Goal: Transaction & Acquisition: Purchase product/service

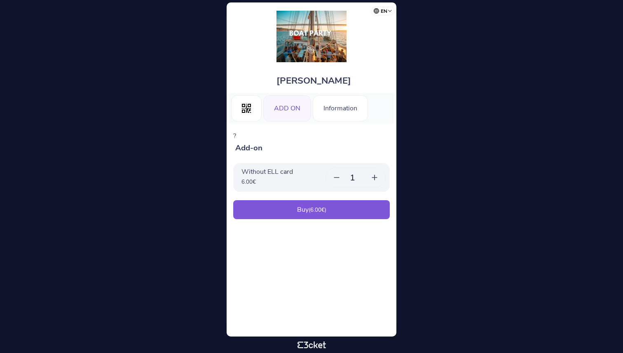
click at [280, 218] on div "Buy ( 6.00 €)" at bounding box center [311, 209] width 157 height 19
click at [373, 178] on icon at bounding box center [374, 178] width 5 height 0
type input "1"
click at [322, 215] on div "Buy ( 6.00 €)" at bounding box center [311, 209] width 157 height 19
click at [287, 46] on img at bounding box center [312, 37] width 70 height 52
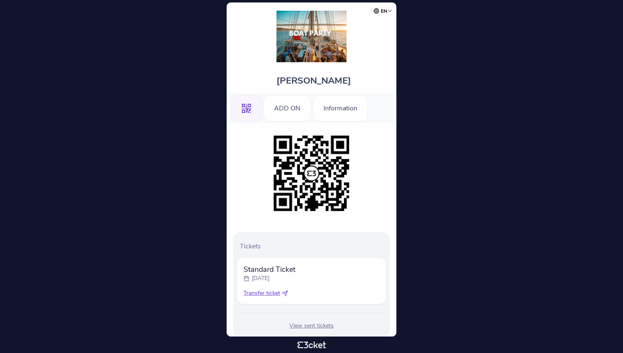
click at [313, 42] on img at bounding box center [312, 37] width 70 height 52
